Goal: Task Accomplishment & Management: Use online tool/utility

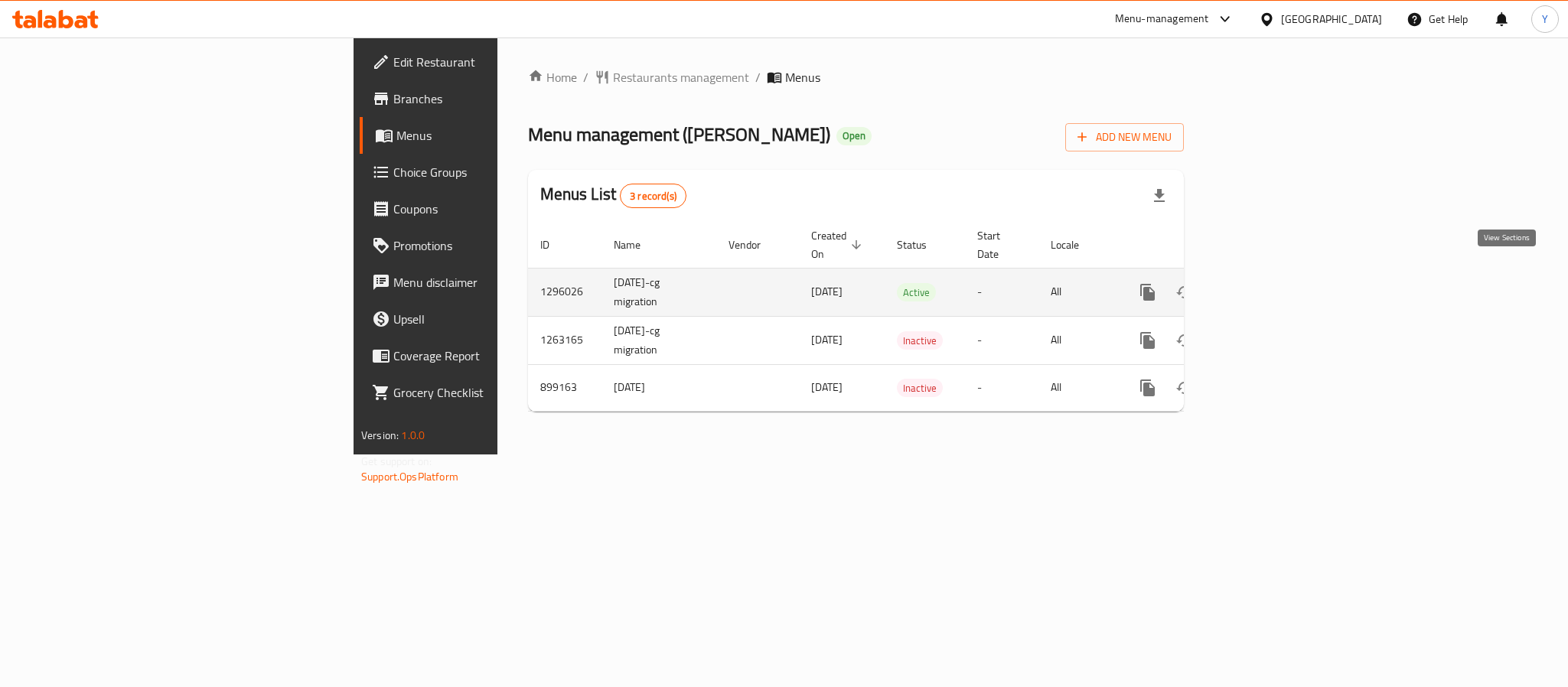
click at [1267, 285] on icon "enhanced table" at bounding box center [1258, 292] width 19 height 19
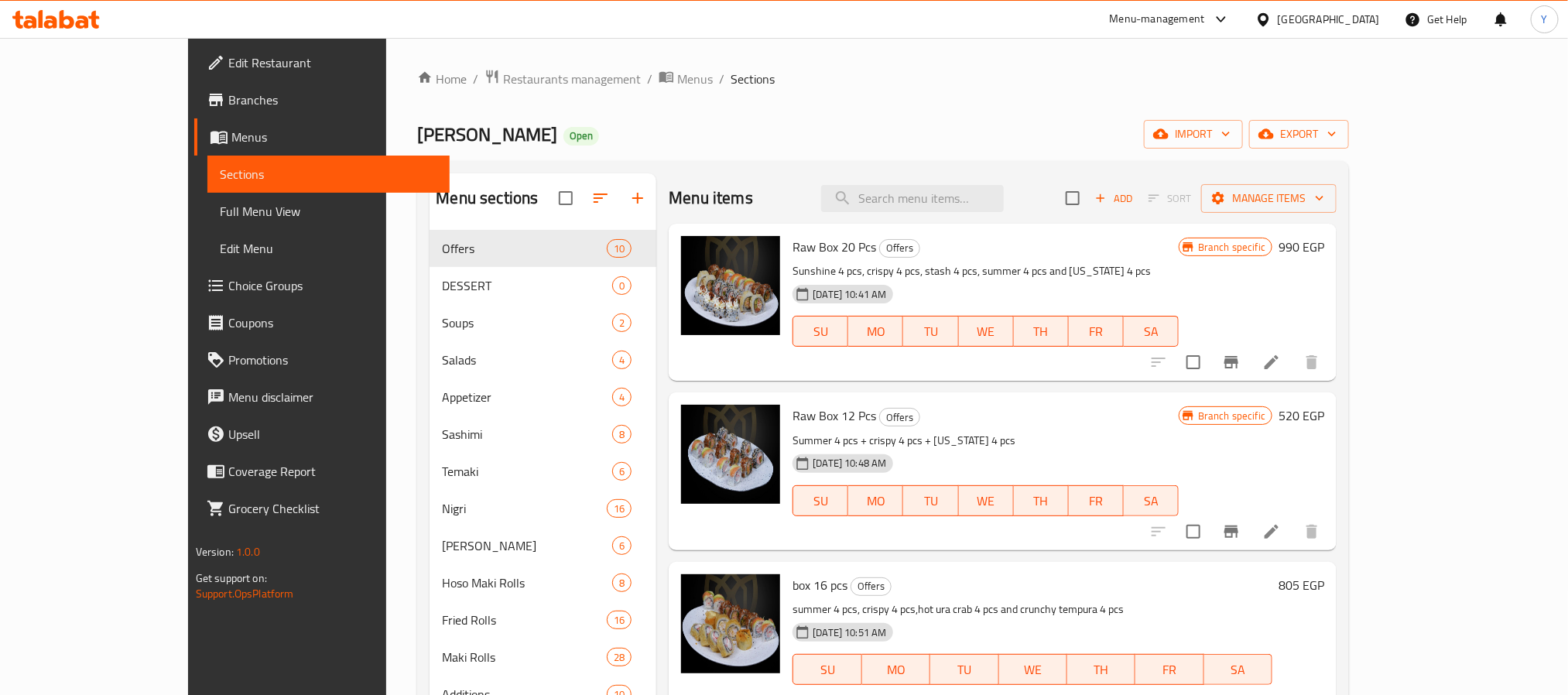
drag, startPoint x: 975, startPoint y: 231, endPoint x: 975, endPoint y: 217, distance: 14.0
click at [975, 228] on div "Raw Box 20 Pcs Offers Sunshine 4 pcs, crispy 4 pcs, stash 4 pcs, summer 4 pcs a…" at bounding box center [1002, 302] width 668 height 157
click at [987, 187] on input "search" at bounding box center [912, 198] width 183 height 27
paste input "ura crab"
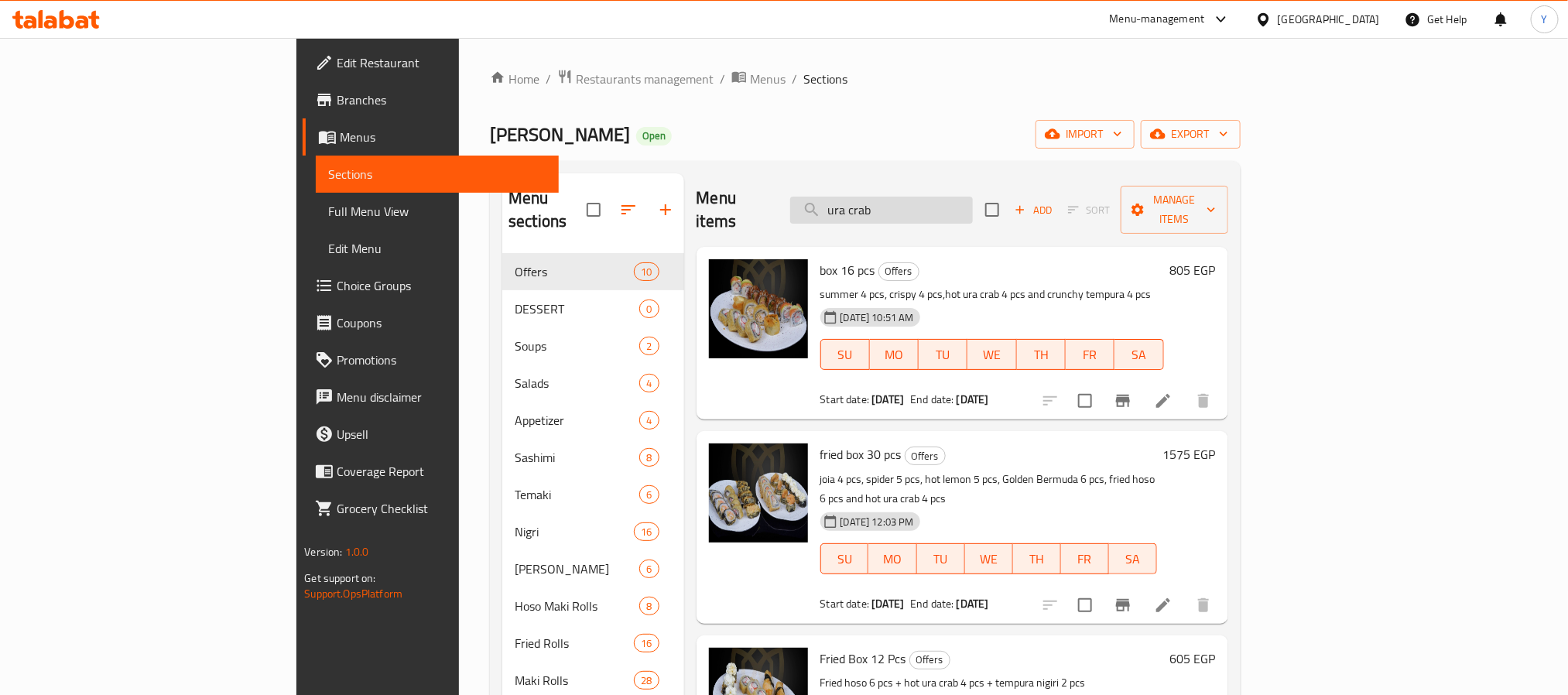
click at [973, 197] on input "ura crab" at bounding box center [881, 210] width 183 height 27
paste input "CRSIPY BERMUDA"
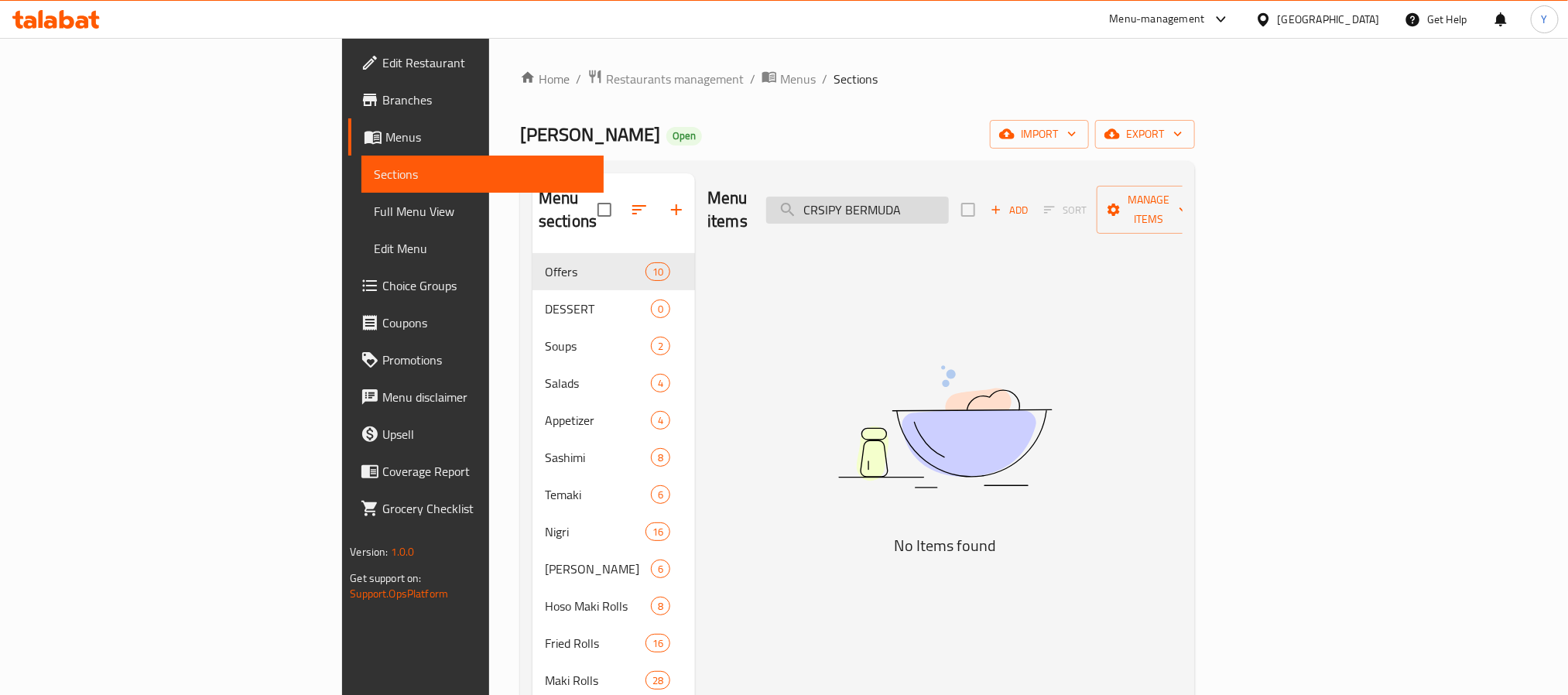
click at [926, 205] on input "CRSIPY BERMUDA" at bounding box center [858, 210] width 183 height 27
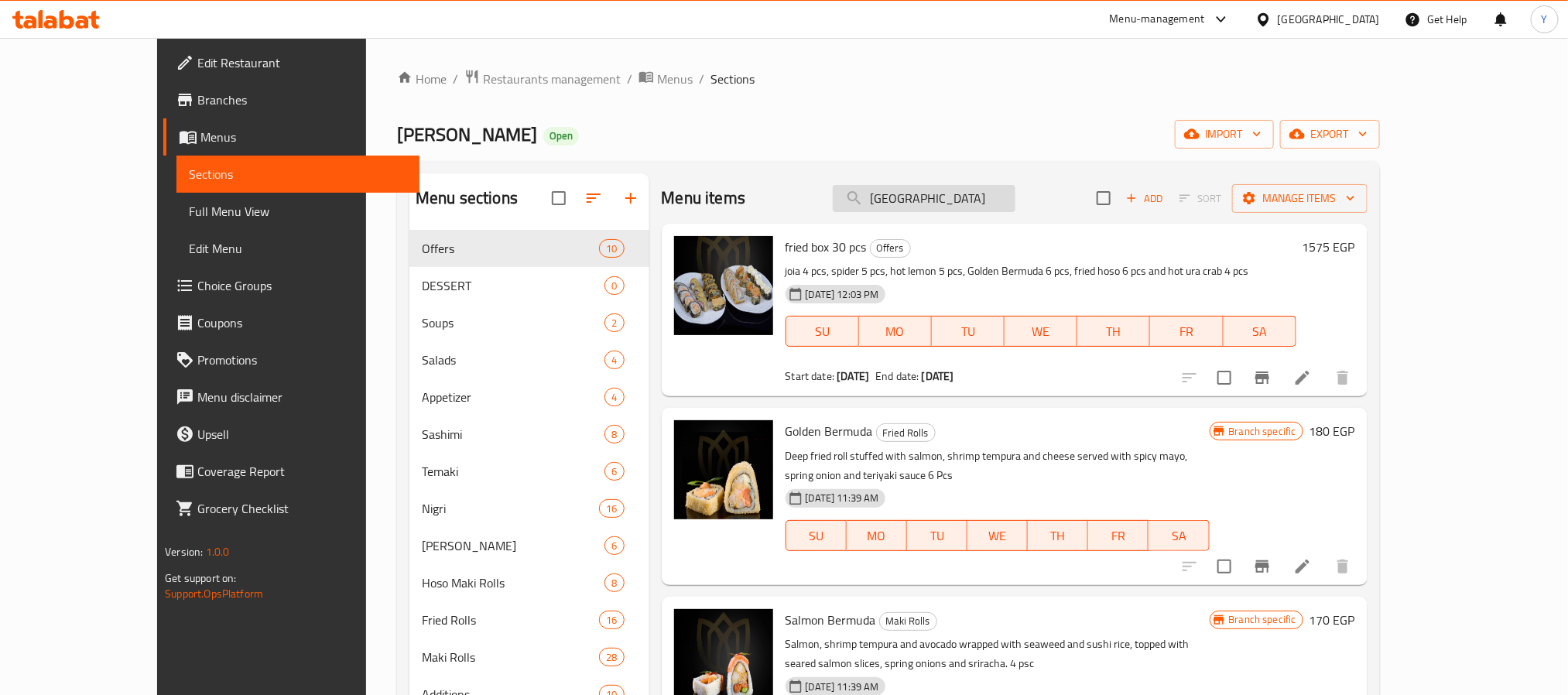
click at [953, 206] on input "[GEOGRAPHIC_DATA]" at bounding box center [924, 198] width 183 height 27
paste input "sunshine"
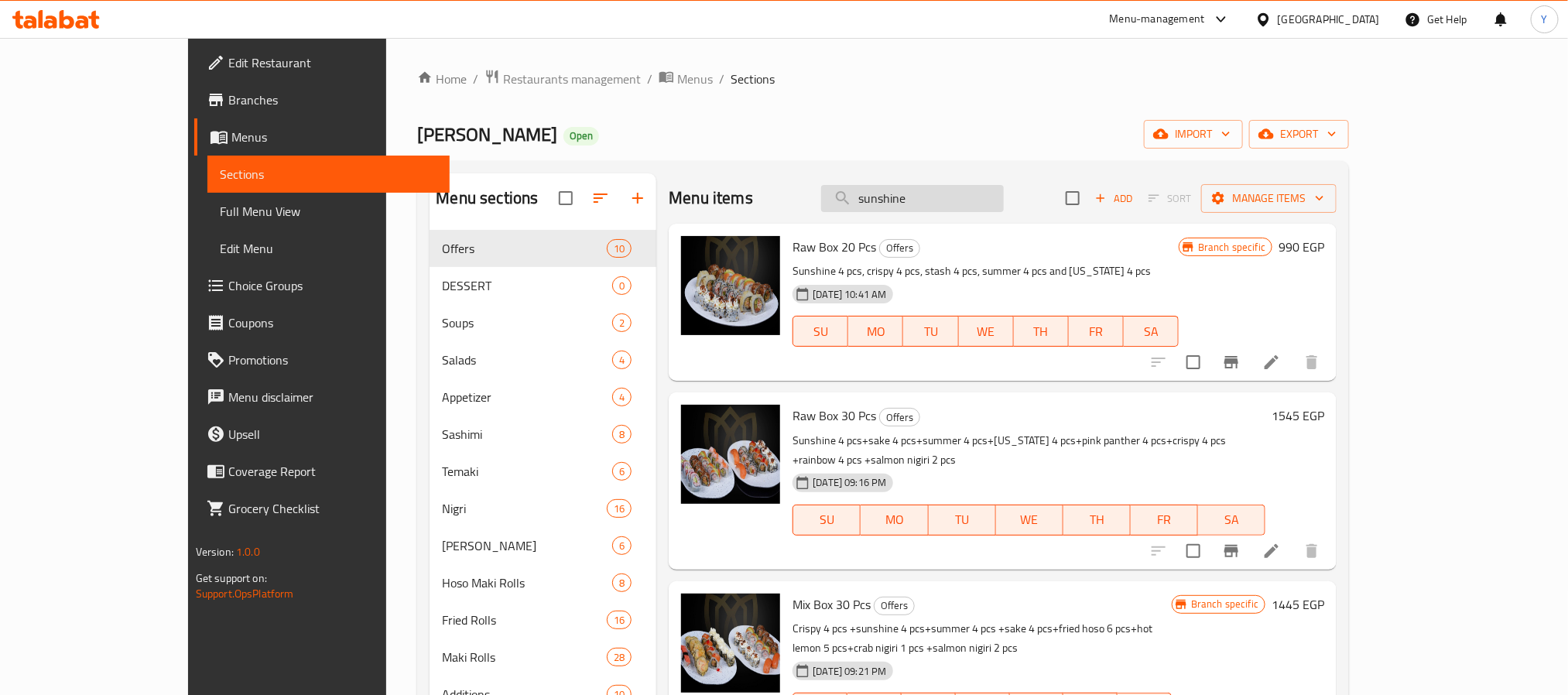
click at [996, 195] on input "sunshine" at bounding box center [912, 198] width 183 height 27
click at [922, 196] on input "sunshine" at bounding box center [912, 198] width 183 height 27
paste input "pink panther"
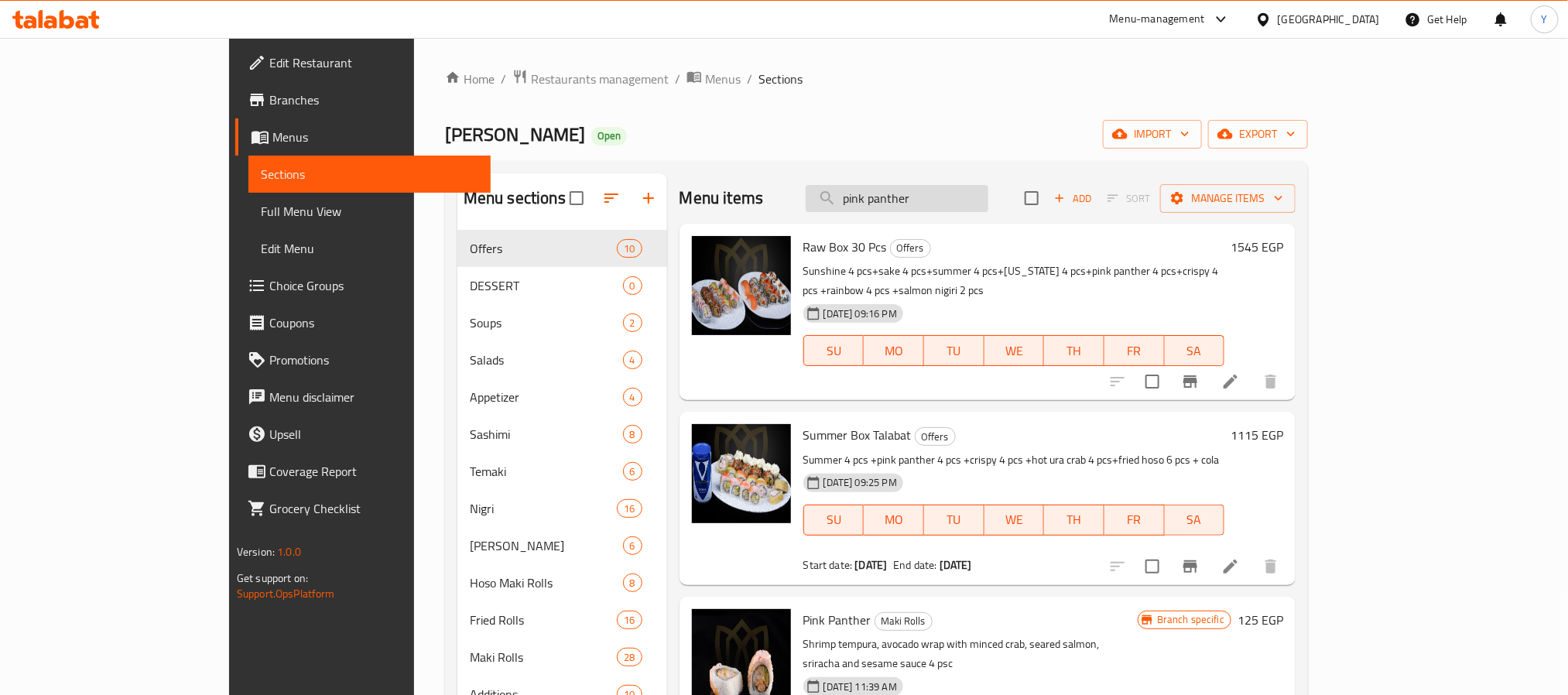
click at [988, 185] on input "pink panther" at bounding box center [897, 198] width 183 height 27
paste input "hot ura crab"
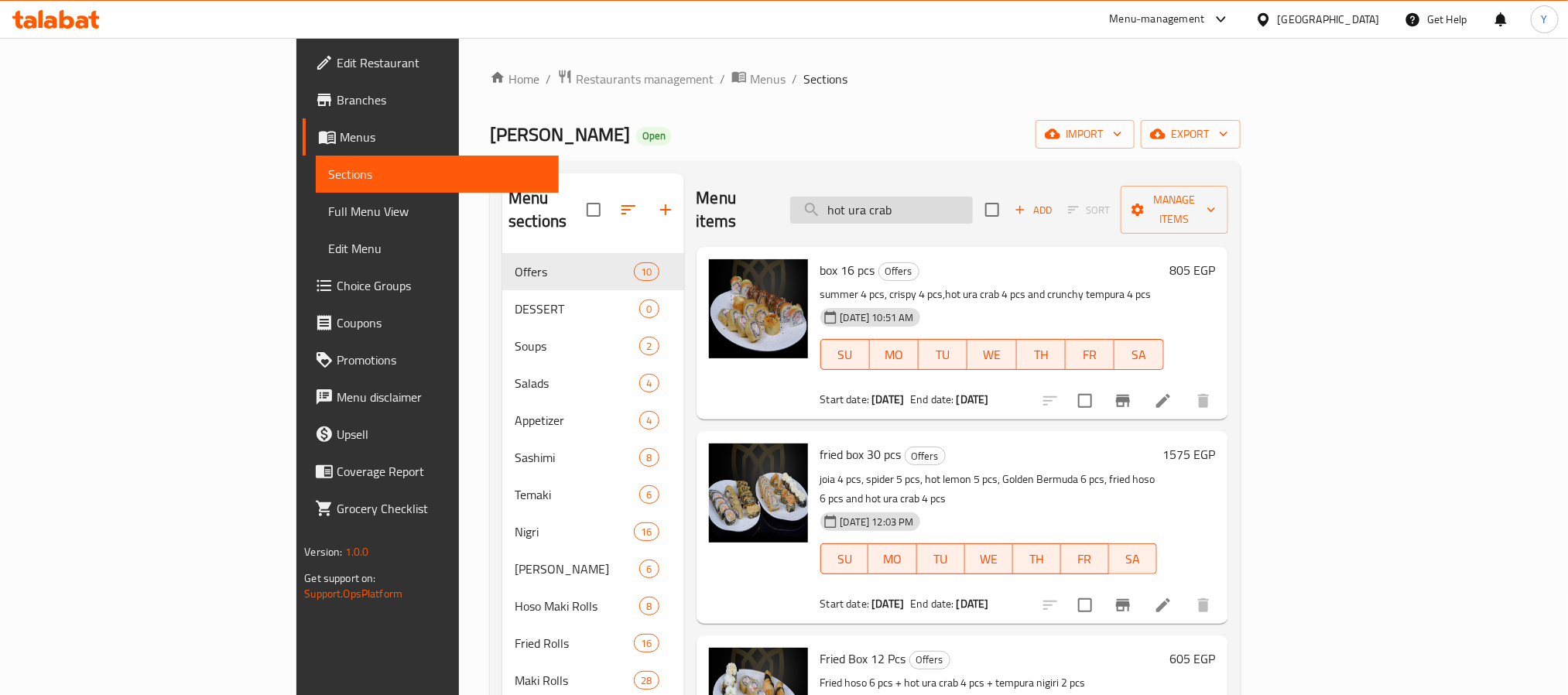
click at [937, 206] on input "hot ura crab" at bounding box center [881, 210] width 183 height 27
click at [926, 197] on input "hot ura crab" at bounding box center [881, 210] width 183 height 27
click at [955, 216] on div "Menu items ura crab Add Sort Manage items" at bounding box center [962, 210] width 532 height 73
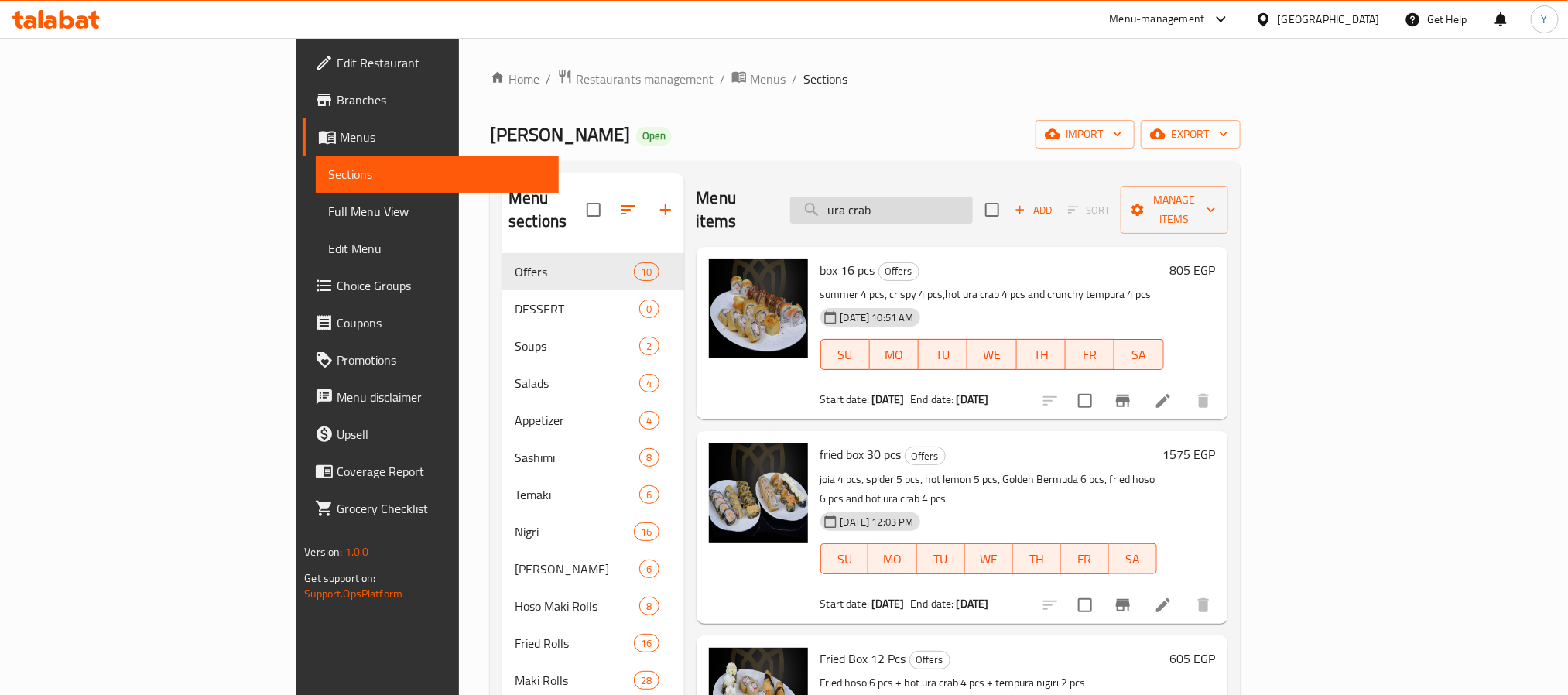
click at [945, 202] on input "ura crab" at bounding box center [881, 210] width 183 height 27
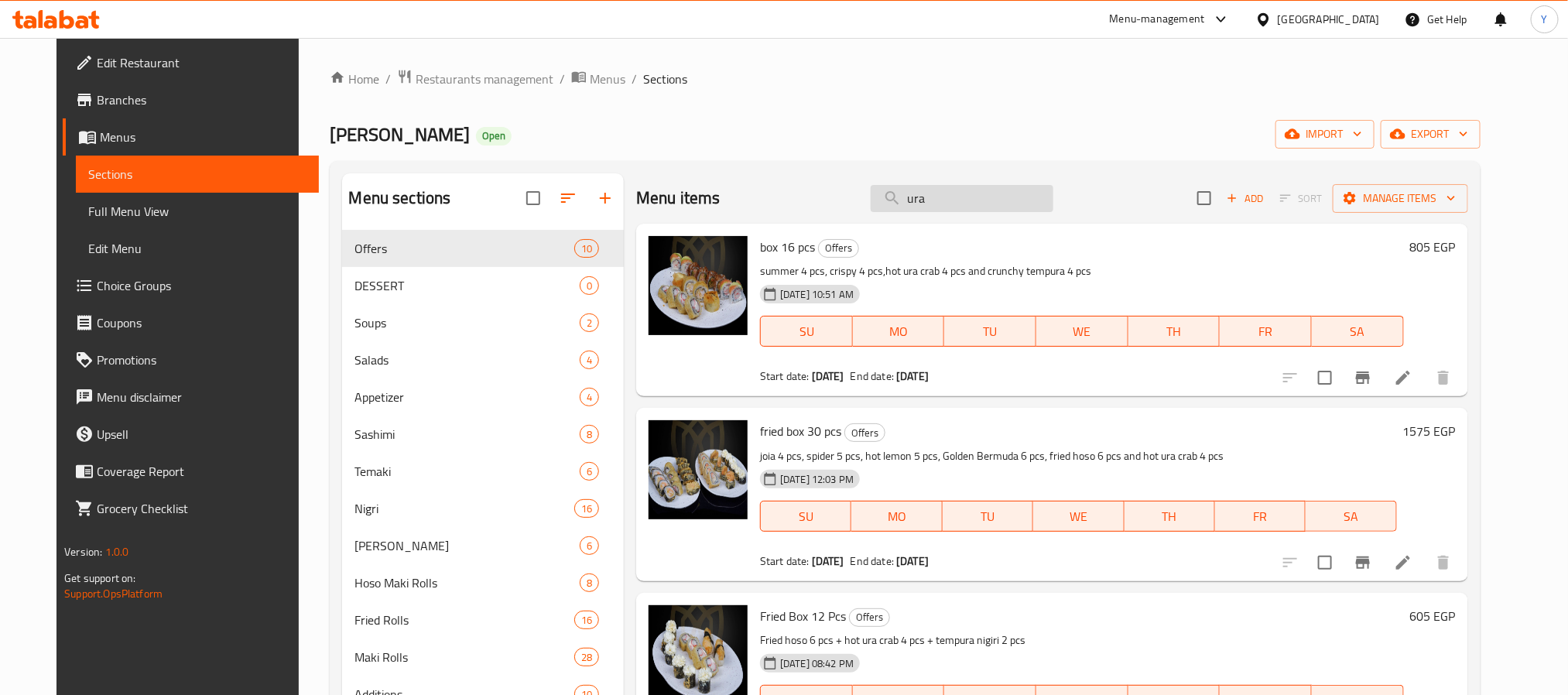
click at [999, 193] on input "ura" at bounding box center [962, 198] width 183 height 27
paste input "[GEOGRAPHIC_DATA]"
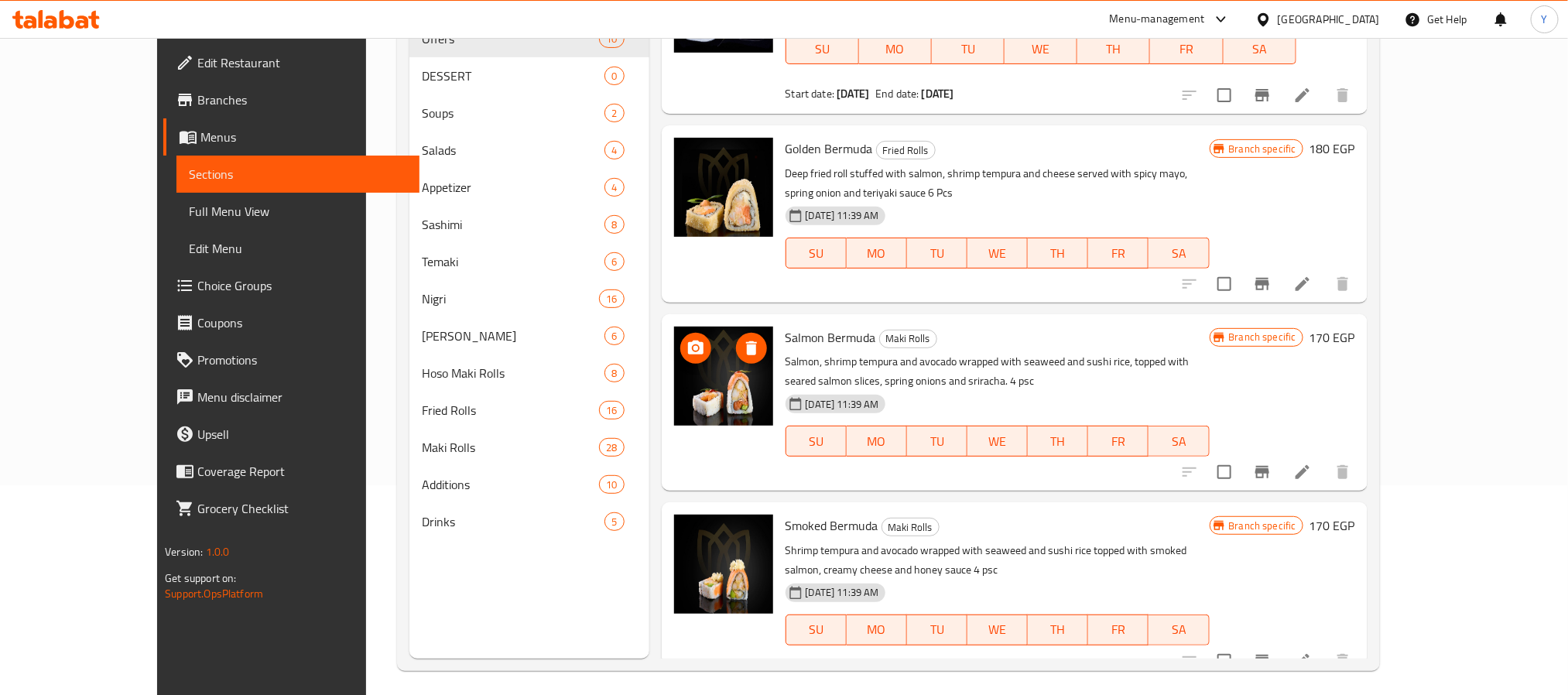
scroll to position [217, 0]
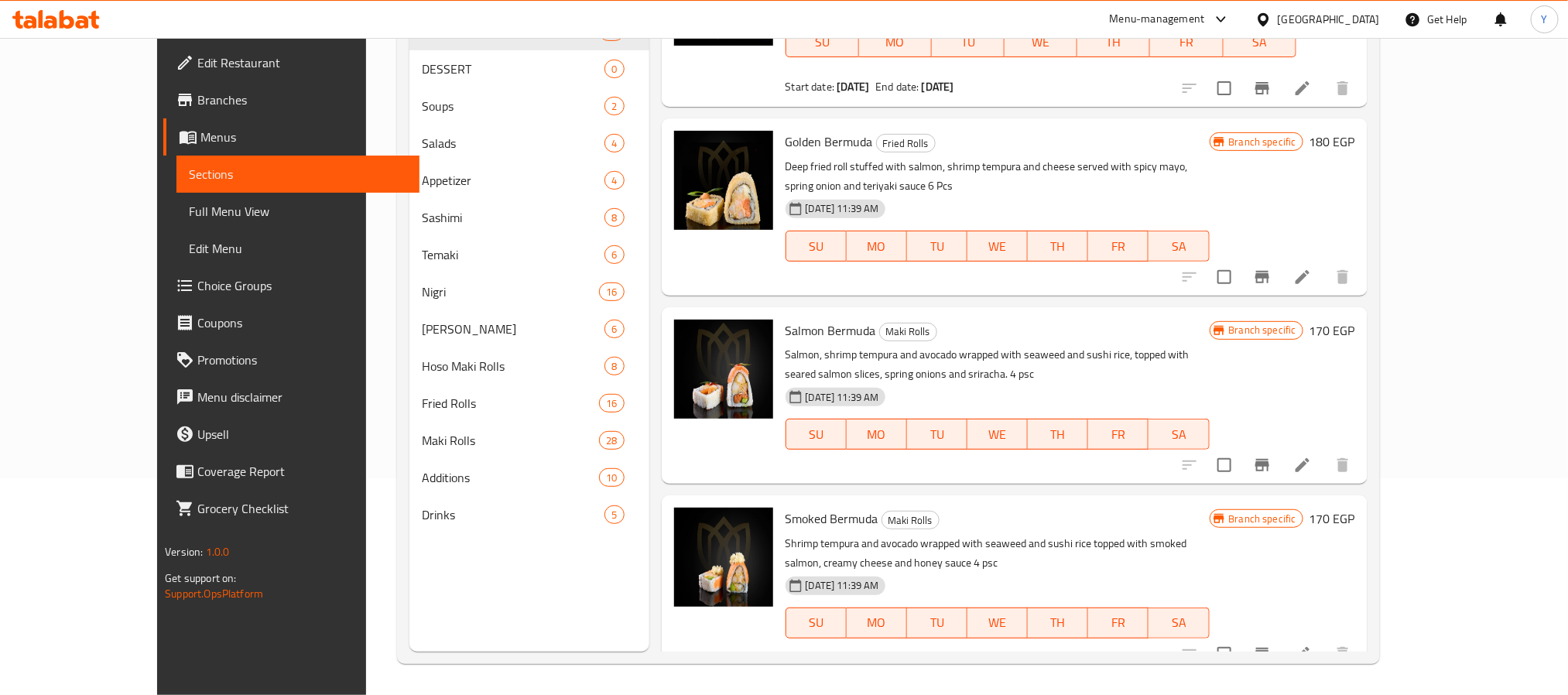
click at [806, 139] on span "Golden Bermuda" at bounding box center [829, 141] width 87 height 23
copy h6 "Golden Bermuda"
click at [811, 319] on span "Salmon Bermuda" at bounding box center [831, 330] width 91 height 23
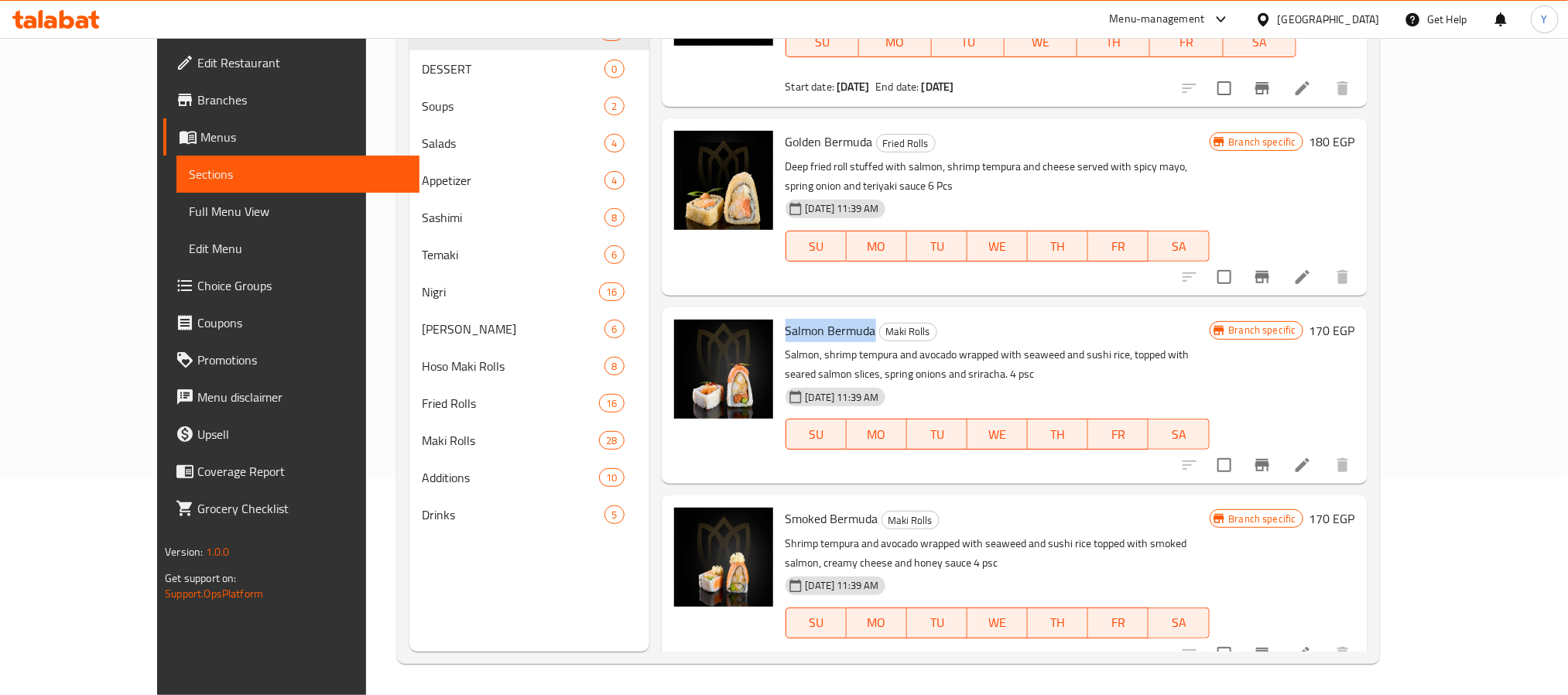
drag, startPoint x: 811, startPoint y: 308, endPoint x: 770, endPoint y: 307, distance: 41.0
click at [786, 319] on span "Salmon Bermuda" at bounding box center [831, 330] width 91 height 23
copy span "Salmon Bermuda"
click at [786, 507] on span "Smoked Bermuda" at bounding box center [833, 519] width 93 height 23
drag, startPoint x: 766, startPoint y: 493, endPoint x: 799, endPoint y: 495, distance: 33.1
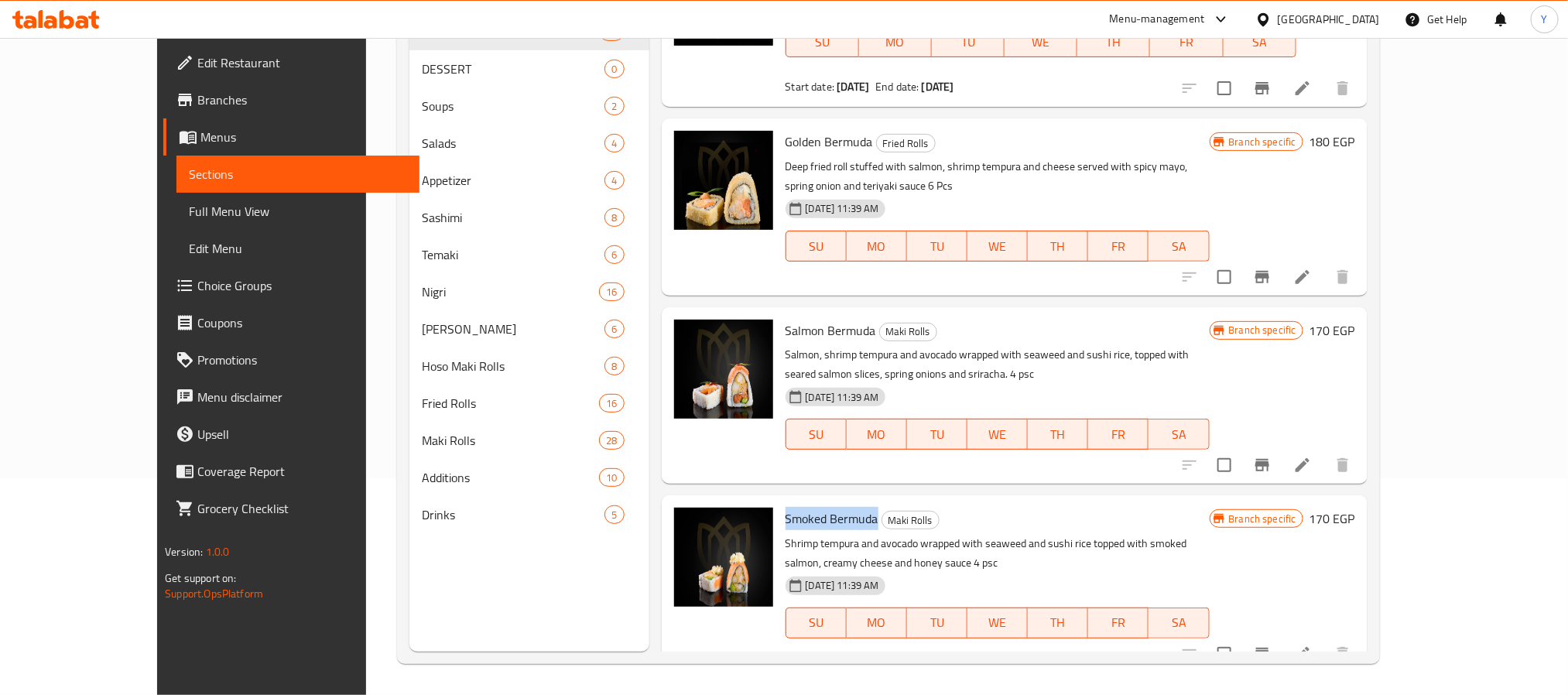
click at [799, 507] on span "Smoked Bermuda" at bounding box center [833, 519] width 93 height 23
copy span "Smoked Bermuda"
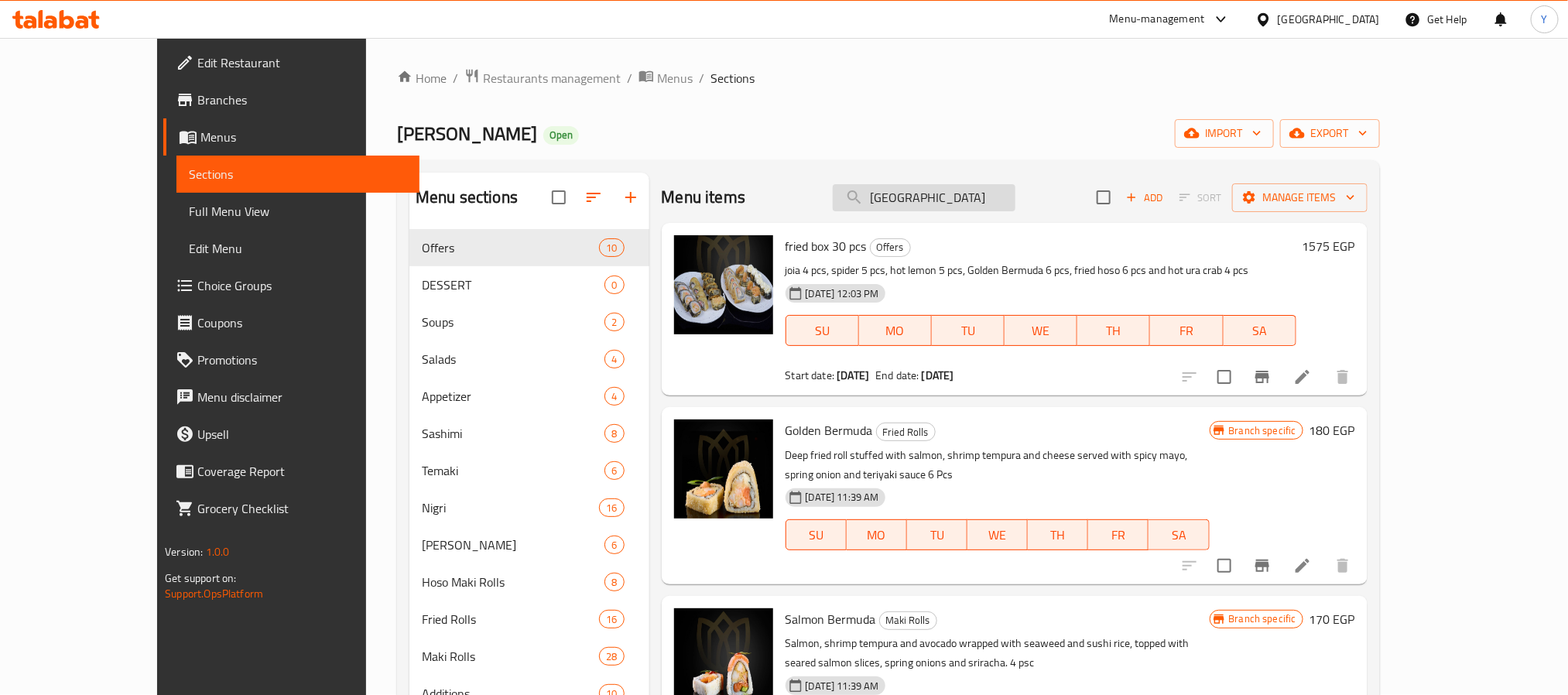
scroll to position [0, 0]
click at [999, 188] on input "[GEOGRAPHIC_DATA]" at bounding box center [924, 198] width 183 height 27
paste input "SALMON NIGIRI"
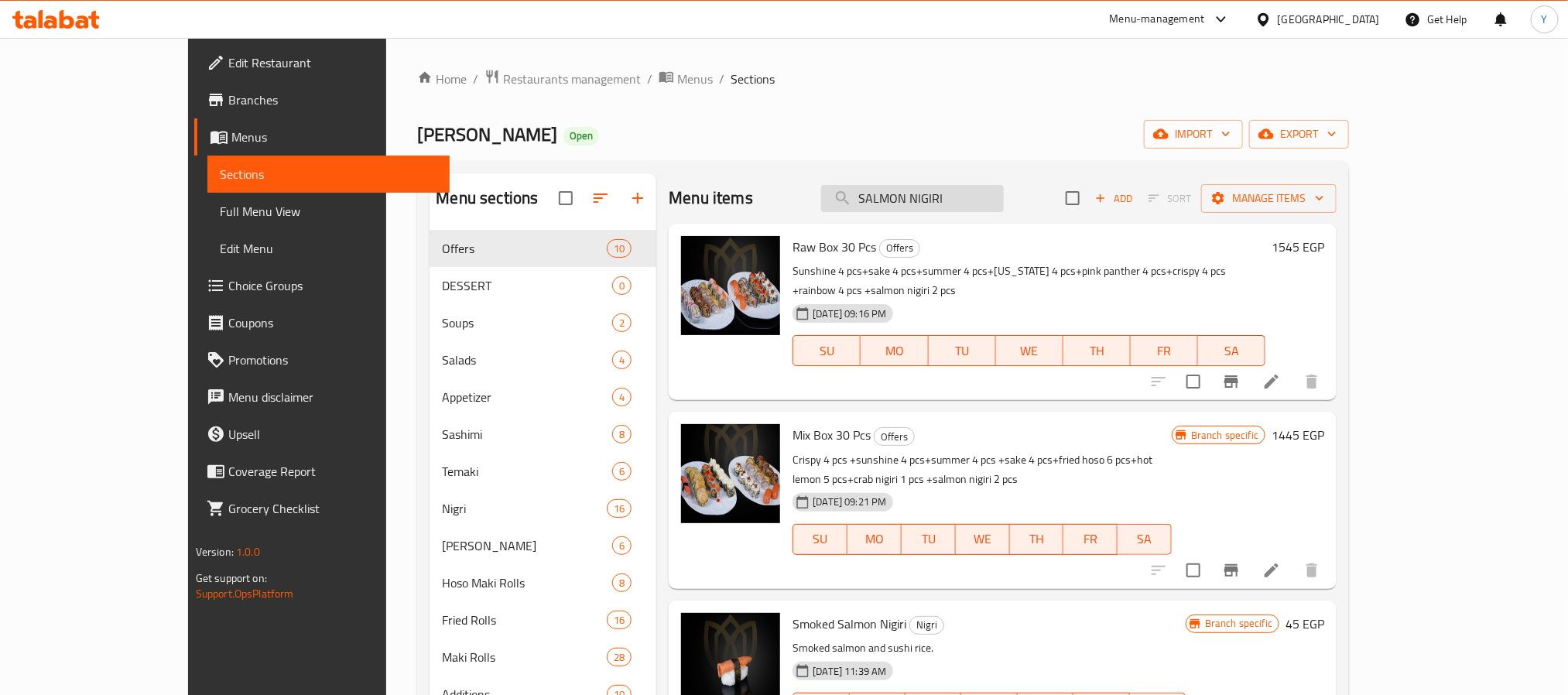
click at [1004, 193] on input "SALMON NIGIRI" at bounding box center [912, 198] width 183 height 27
paste input "hot lemon"
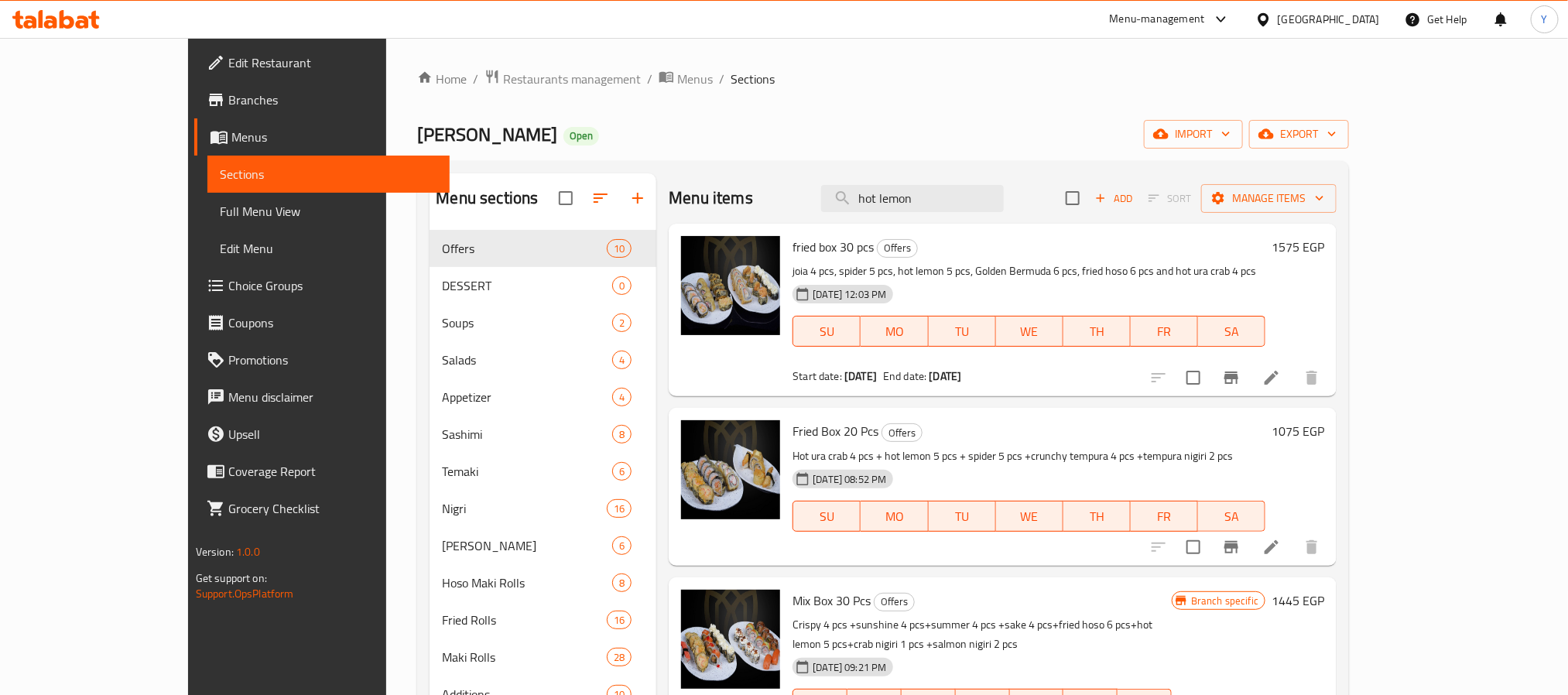
click at [1022, 167] on div "Home / Restaurants management / Menus / Sections Joia Sushi Open import export …" at bounding box center [883, 475] width 932 height 812
click at [999, 202] on input "hot lemon" at bounding box center [912, 198] width 183 height 27
paste input "golden"
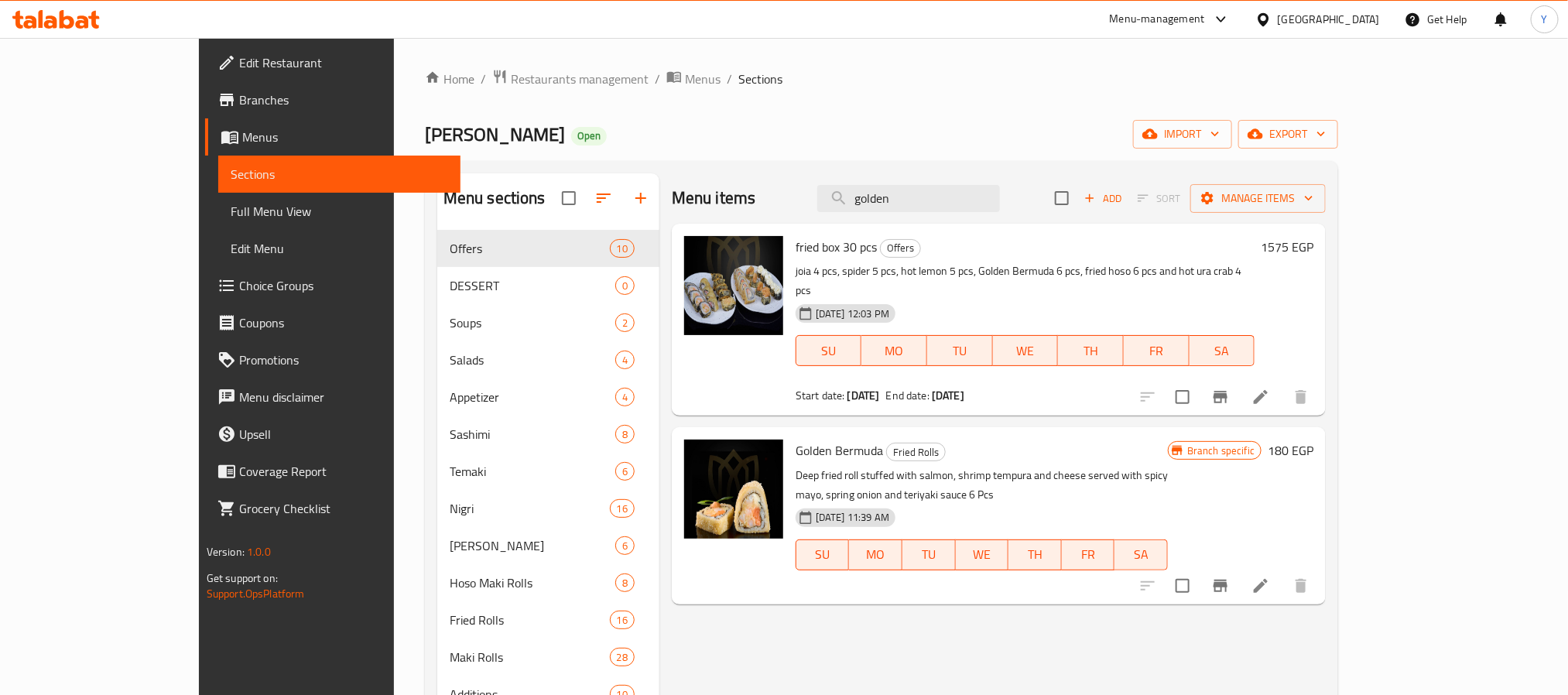
click at [816, 439] on span "Golden Bermuda" at bounding box center [839, 450] width 87 height 23
copy h6 "Golden Bermuda"
click at [1000, 186] on input "golden" at bounding box center [908, 198] width 183 height 27
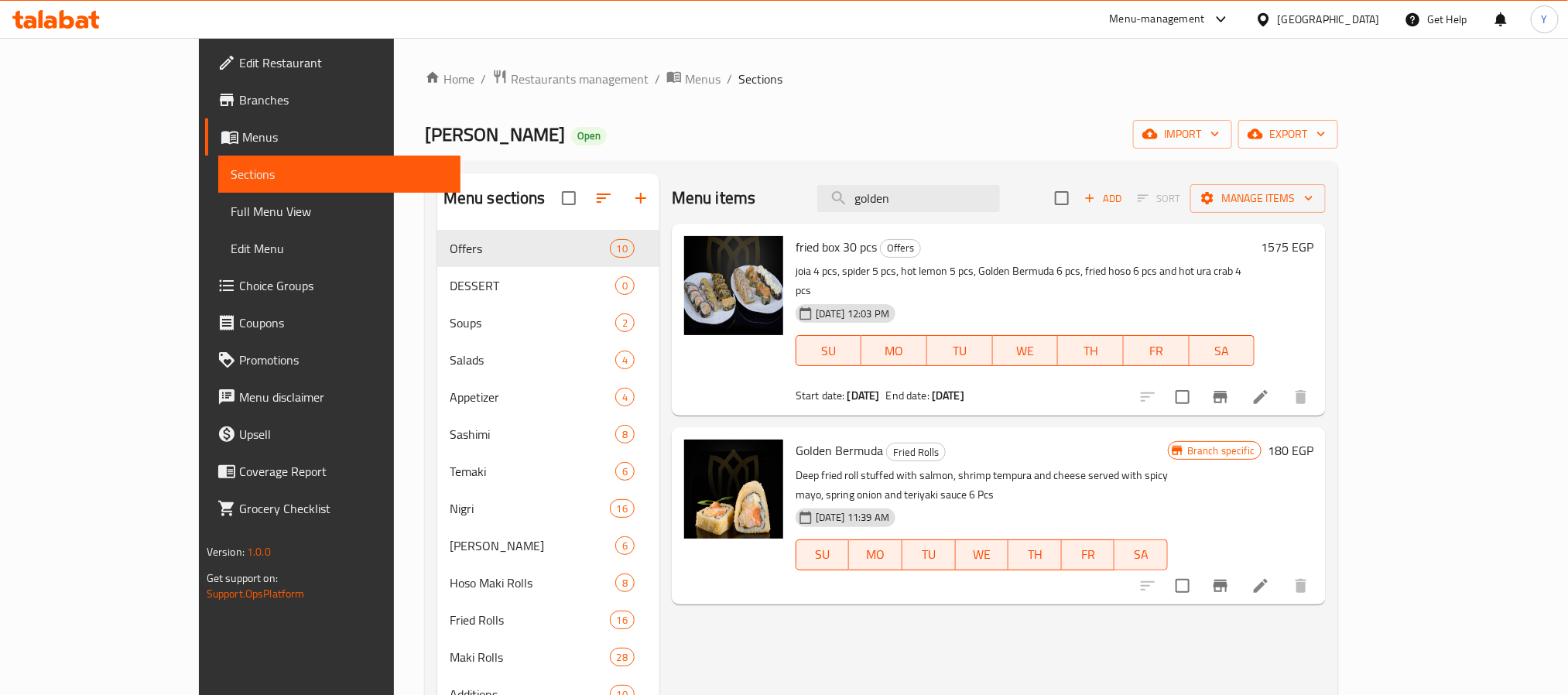
paste input "SUNSET"
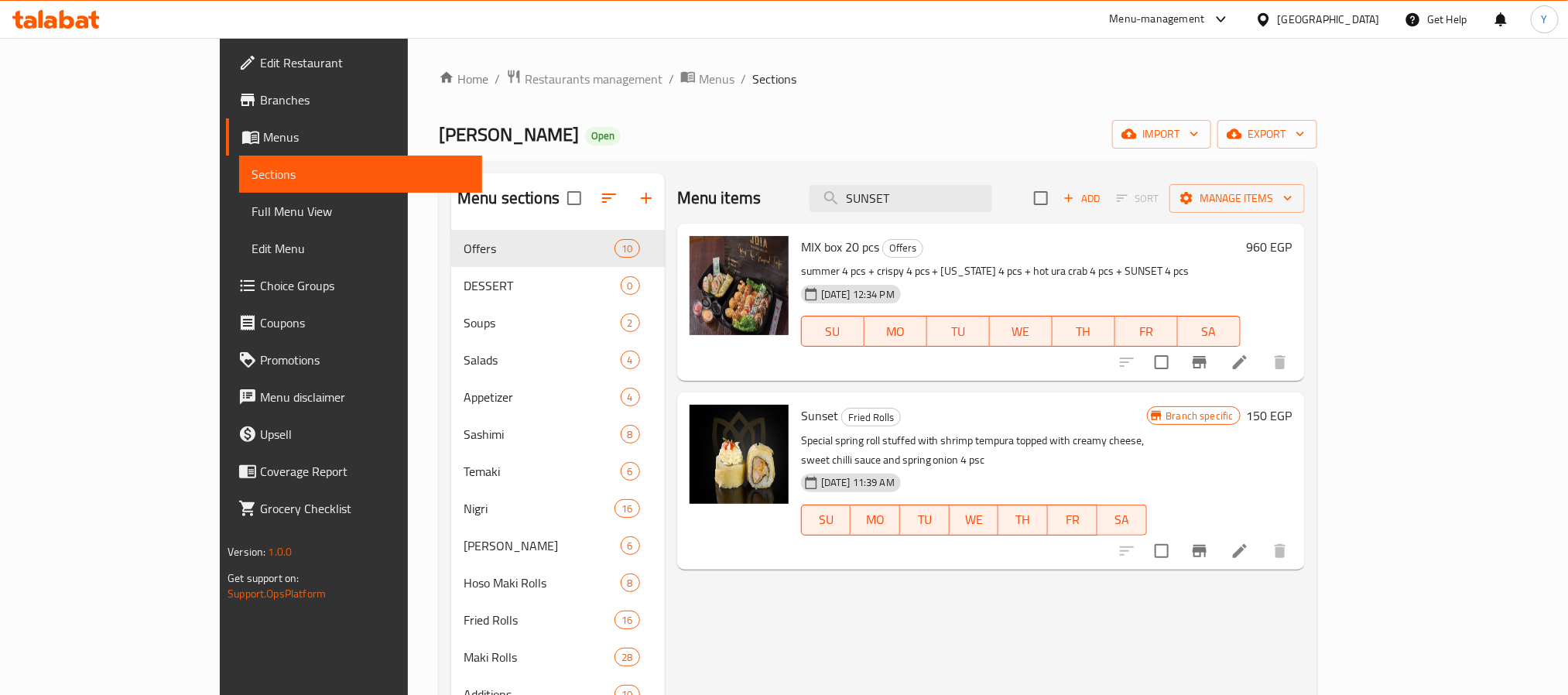
type input "SUNSET"
click at [985, 197] on input "SUNSET" at bounding box center [901, 198] width 183 height 27
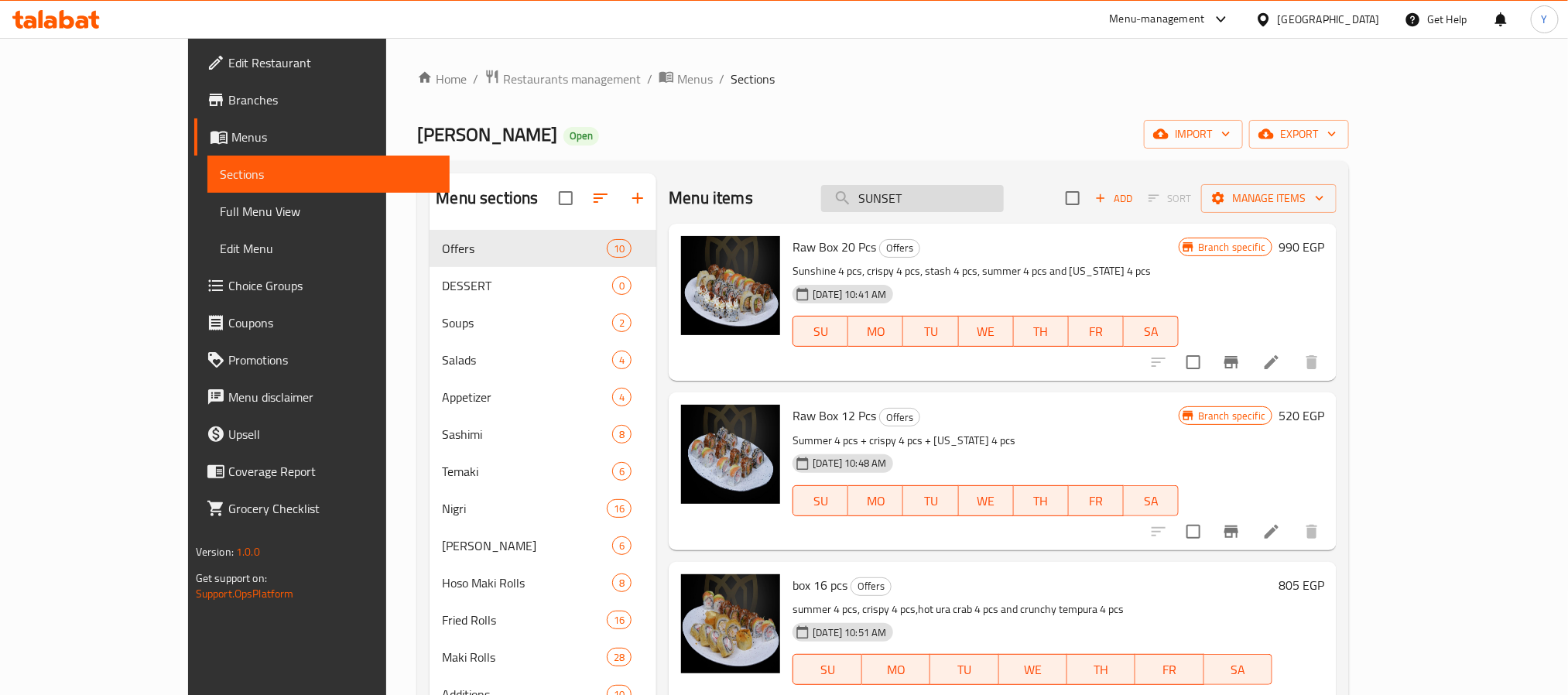
click at [971, 195] on input "SUNSET" at bounding box center [912, 198] width 183 height 27
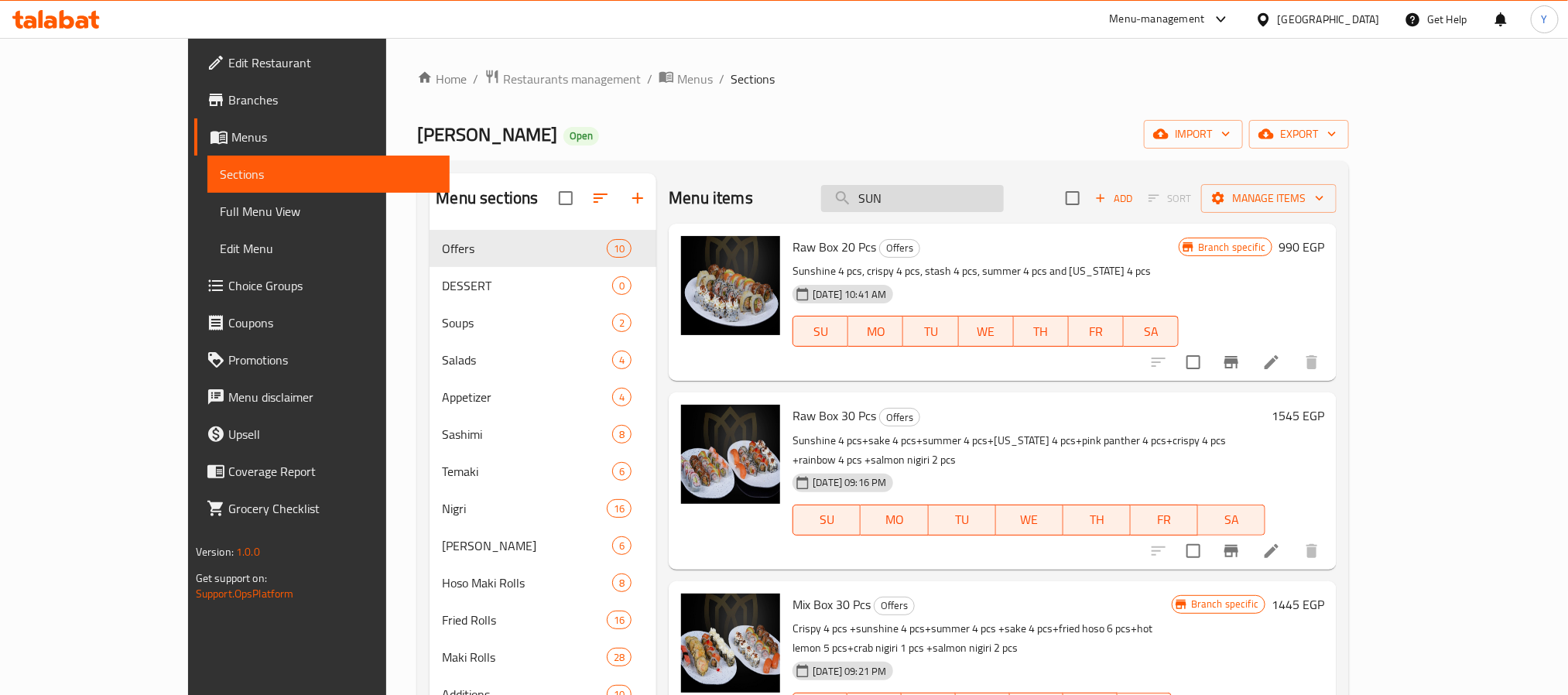
click at [974, 197] on input "SUN" at bounding box center [912, 198] width 183 height 27
paste input "pink panther"
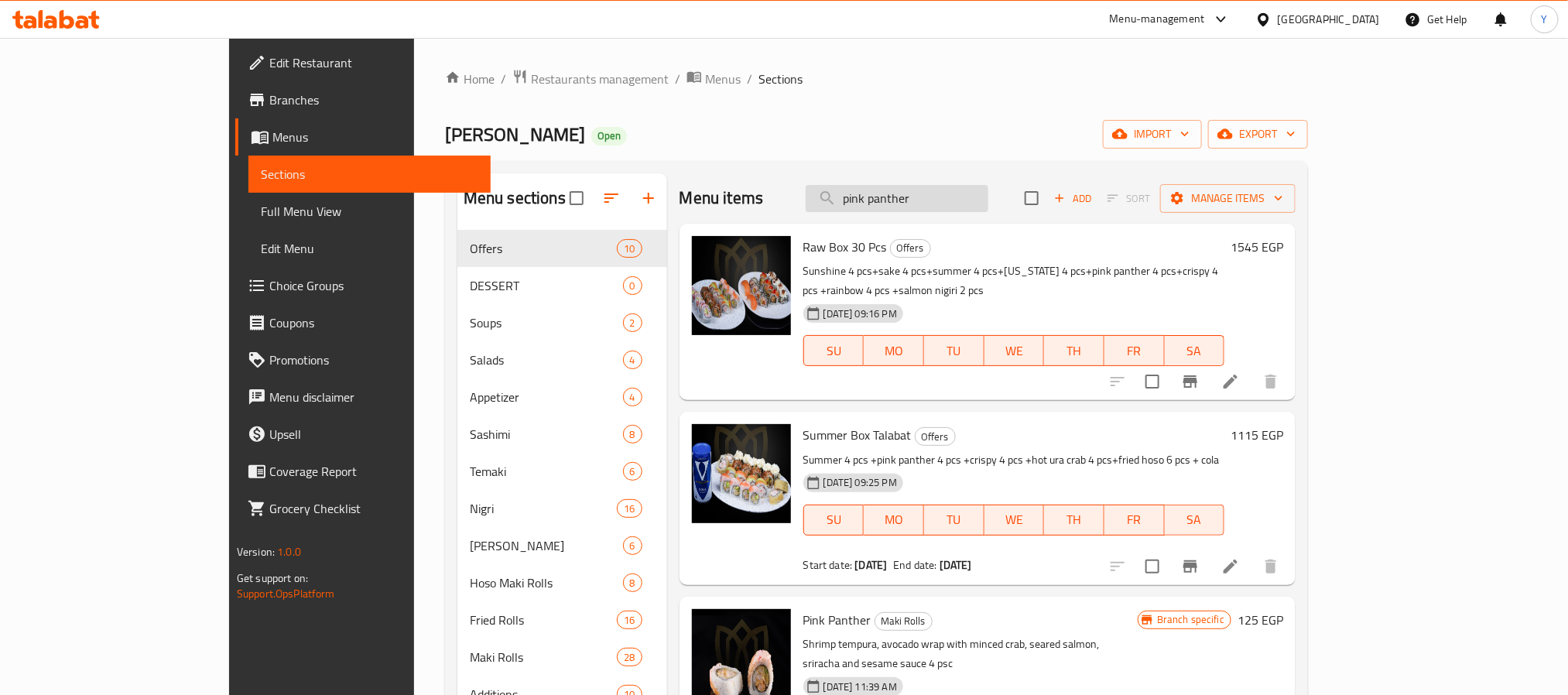
click at [988, 202] on input "pink panther" at bounding box center [897, 198] width 183 height 27
paste input "hot lemon"
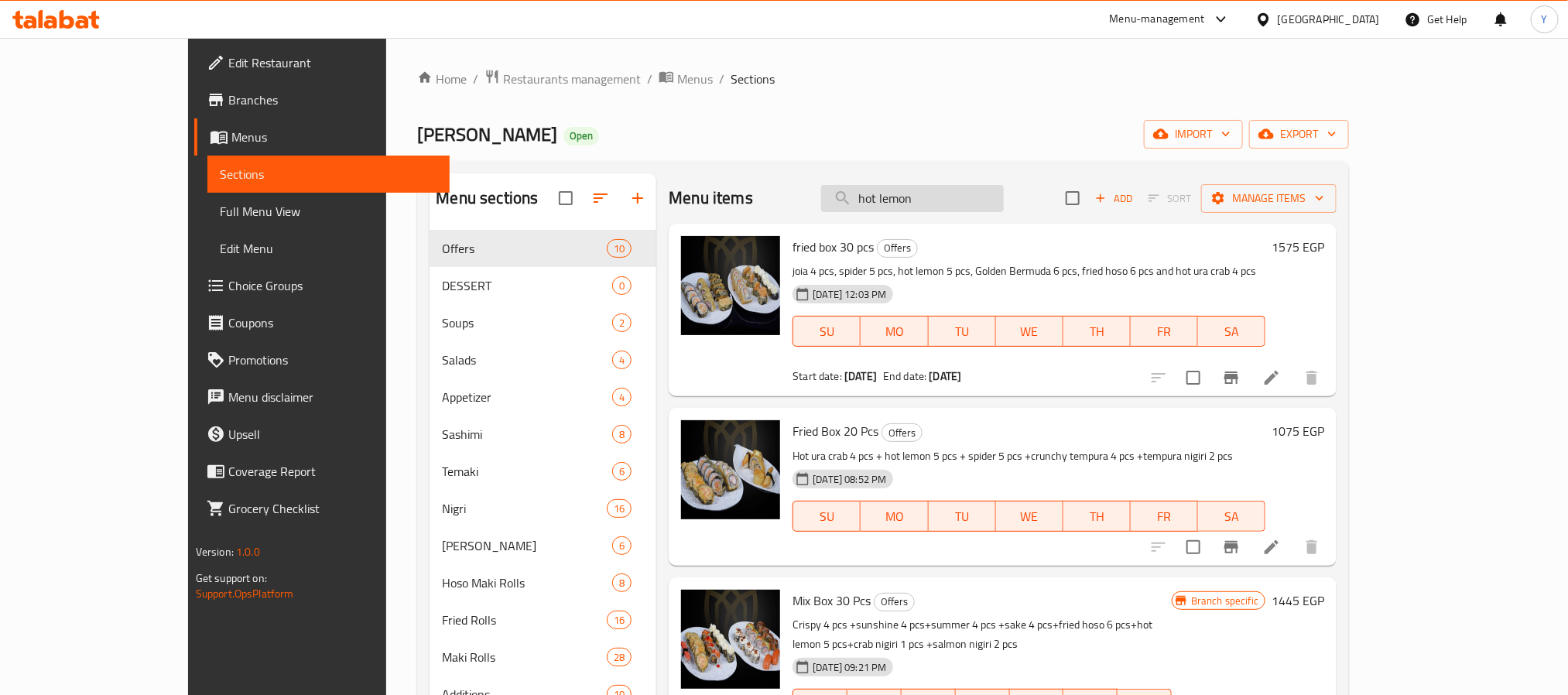
click at [1031, 184] on div "Menu items hot lemon Add Sort Manage items" at bounding box center [1002, 199] width 668 height 51
click at [1004, 202] on input "hot lemon" at bounding box center [912, 198] width 183 height 27
paste input "fried hoso"
click at [970, 203] on input "fried hoso" at bounding box center [912, 198] width 183 height 27
paste input "SALMON NIGIRI"
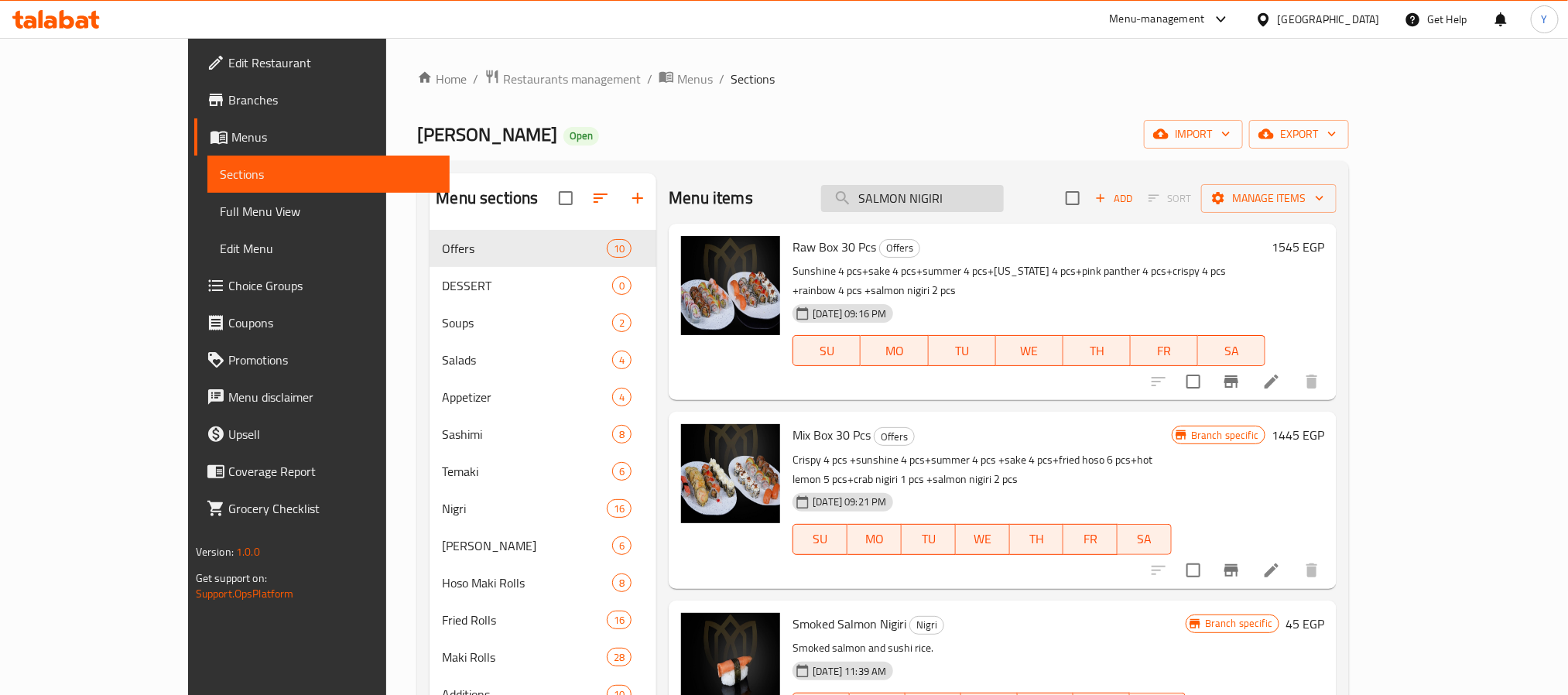
click at [951, 214] on div "Menu items SALMON NIGIRI Add Sort Manage items" at bounding box center [1002, 199] width 668 height 51
click at [952, 206] on input "SALMON NIGIRI" at bounding box center [912, 198] width 183 height 27
paste input "summer"
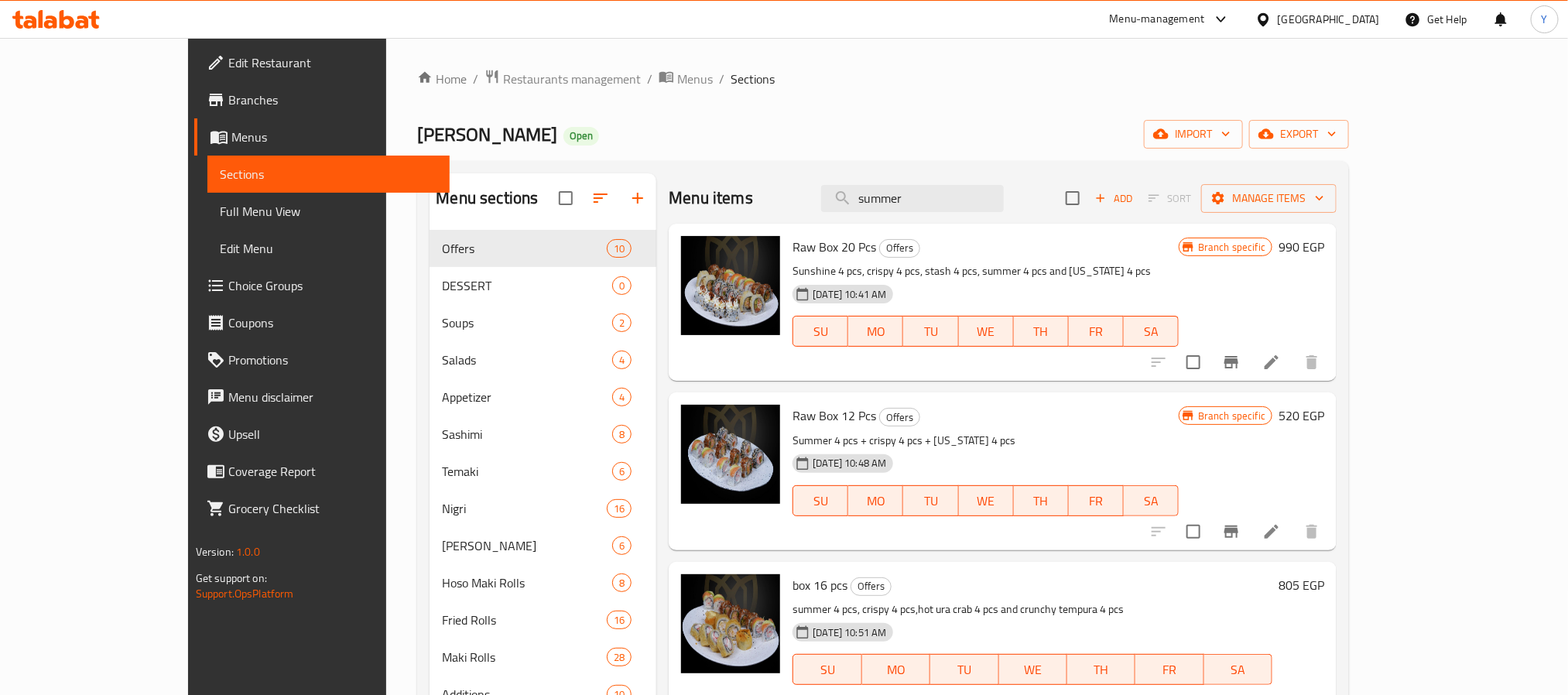
click at [983, 179] on div "Menu items summer Add Sort Manage items" at bounding box center [1002, 199] width 668 height 51
click at [983, 189] on input "summer" at bounding box center [912, 198] width 183 height 27
paste input "[GEOGRAPHIC_DATA]"
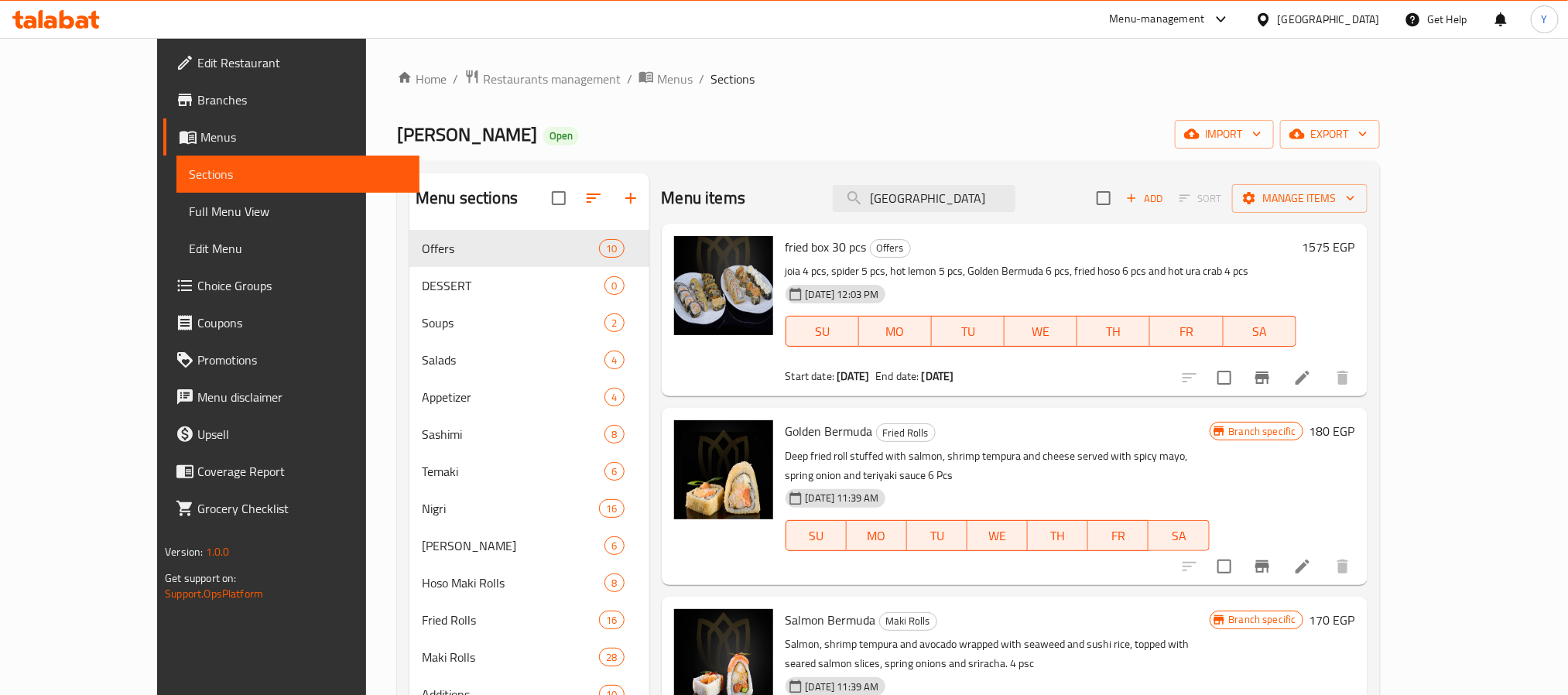
type input "[GEOGRAPHIC_DATA]"
